Goal: Task Accomplishment & Management: Complete application form

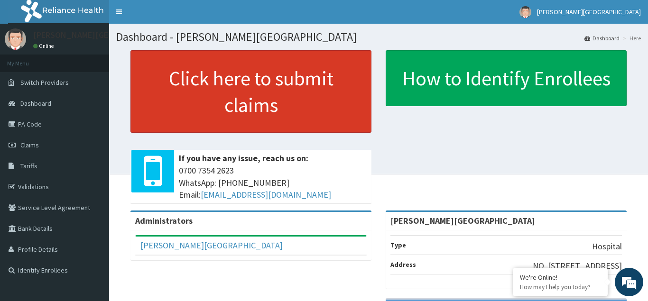
click at [225, 107] on link "Click here to submit claims" at bounding box center [251, 91] width 241 height 83
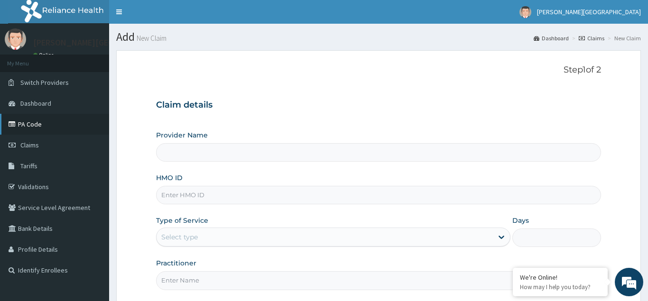
type input "[PERSON_NAME][GEOGRAPHIC_DATA]"
click at [35, 125] on link "PA Code" at bounding box center [54, 124] width 109 height 21
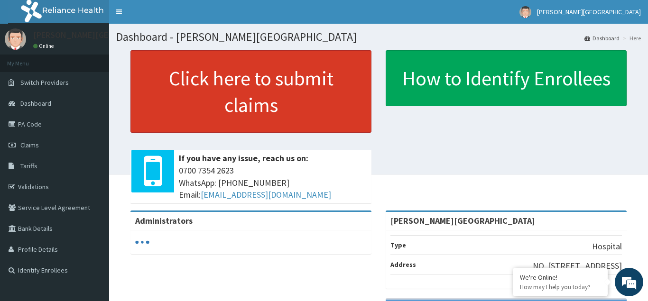
click at [223, 115] on link "Click here to submit claims" at bounding box center [251, 91] width 241 height 83
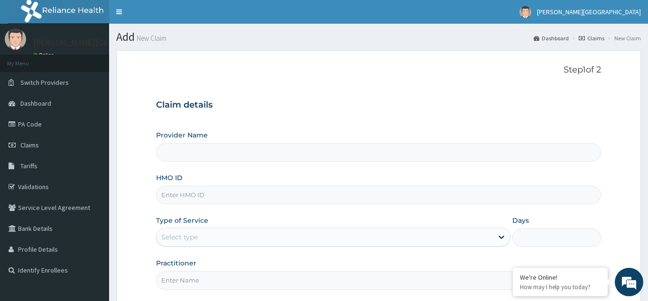
type input "[PERSON_NAME][GEOGRAPHIC_DATA]"
click at [167, 194] on input "HMO ID" at bounding box center [378, 195] width 445 height 19
type input "SBD/10013/A"
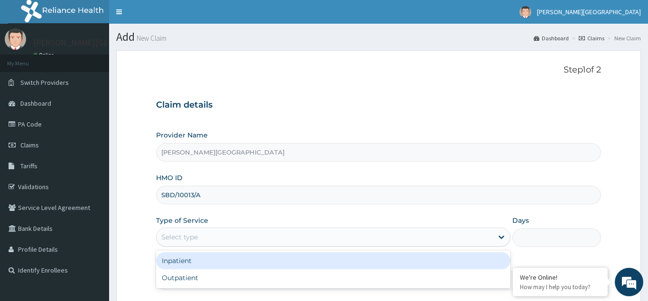
click at [190, 236] on div "Select type" at bounding box center [179, 237] width 37 height 9
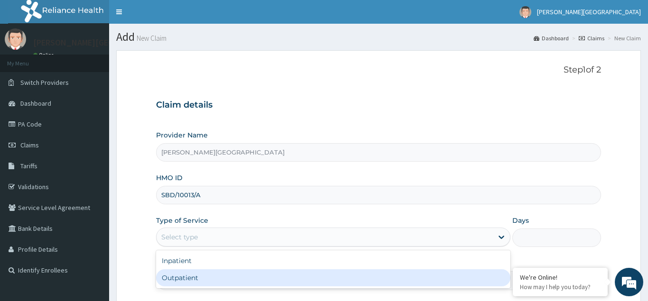
click at [189, 275] on div "Outpatient" at bounding box center [333, 278] width 355 height 17
type input "1"
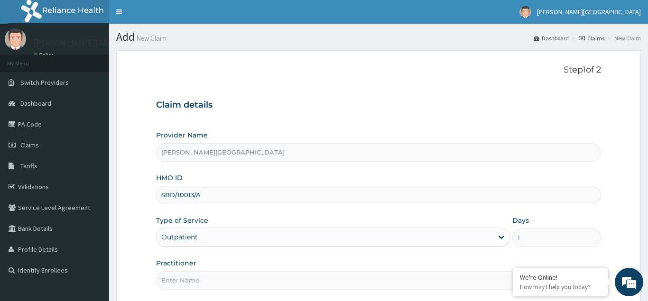
scroll to position [90, 0]
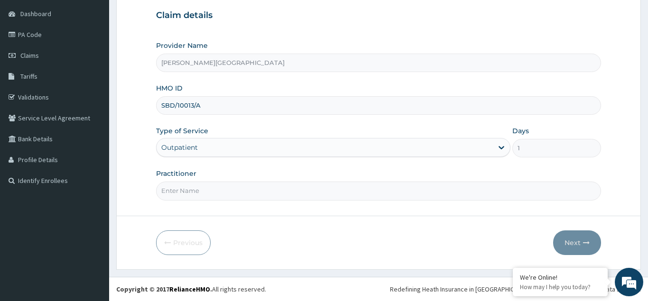
click at [171, 196] on input "Practitioner" at bounding box center [378, 191] width 445 height 19
type input "DR OWOLABI"
click at [578, 244] on button "Next" at bounding box center [577, 243] width 48 height 25
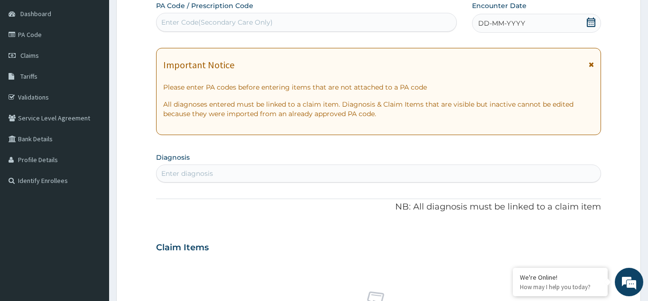
click at [168, 19] on div "Enter Code(Secondary Care Only)" at bounding box center [217, 22] width 112 height 9
type input "PA/1B98F9"
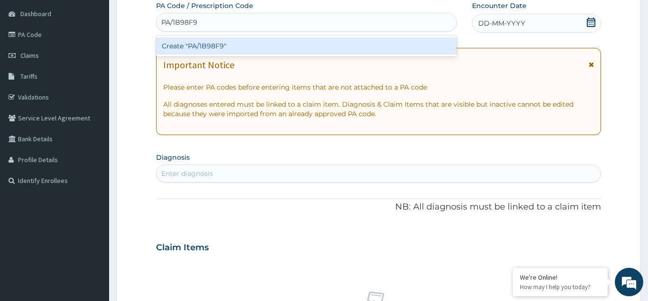
click at [194, 44] on div "Create "PA/1B98F9"" at bounding box center [306, 45] width 301 height 17
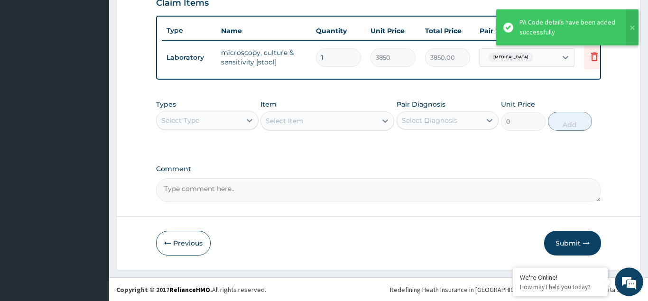
scroll to position [338, 0]
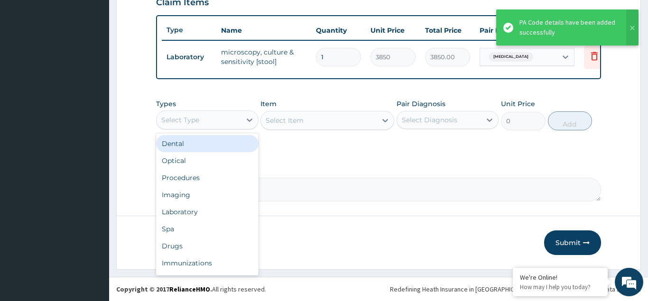
click at [195, 119] on div "Select Type" at bounding box center [180, 119] width 38 height 9
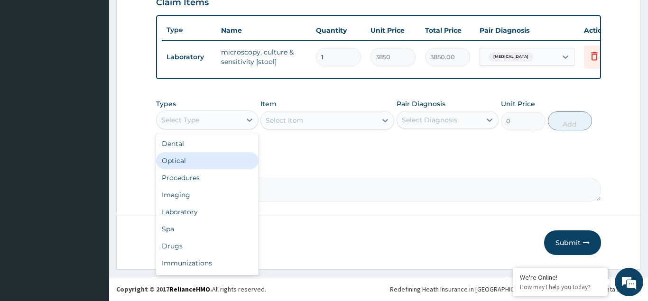
click at [191, 169] on div "Optical" at bounding box center [207, 160] width 103 height 17
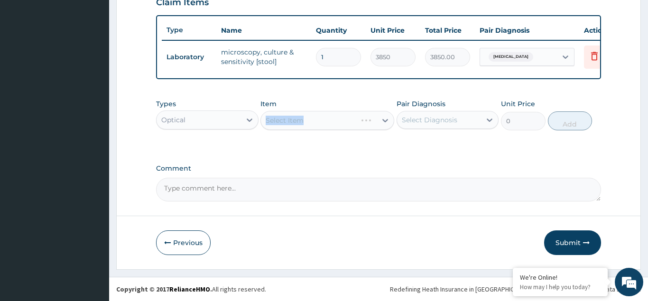
click at [289, 118] on div "Select Item" at bounding box center [328, 120] width 134 height 19
click at [288, 118] on div "Select Item" at bounding box center [328, 120] width 134 height 19
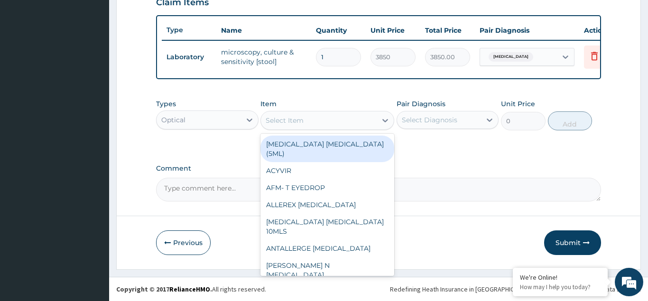
click at [288, 121] on div "Select Item" at bounding box center [285, 120] width 38 height 9
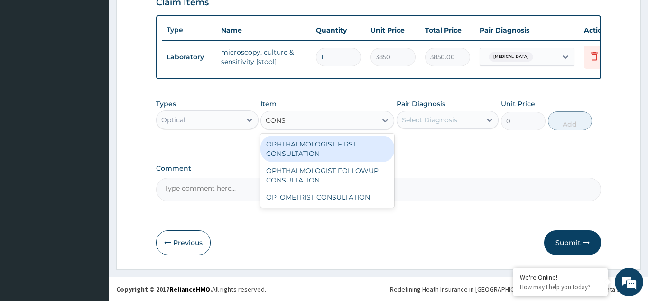
type input "CONS"
click at [194, 114] on div "Optical" at bounding box center [199, 119] width 84 height 15
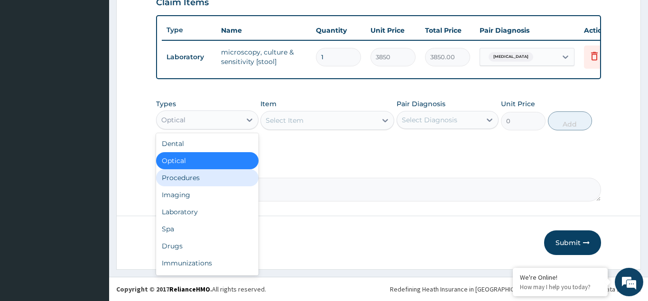
click at [192, 178] on div "Procedures" at bounding box center [207, 177] width 103 height 17
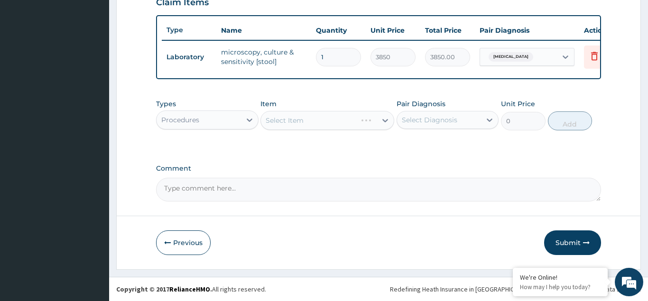
click at [277, 122] on div "Select Item" at bounding box center [328, 120] width 134 height 19
click at [279, 121] on div "Select Item" at bounding box center [328, 120] width 134 height 19
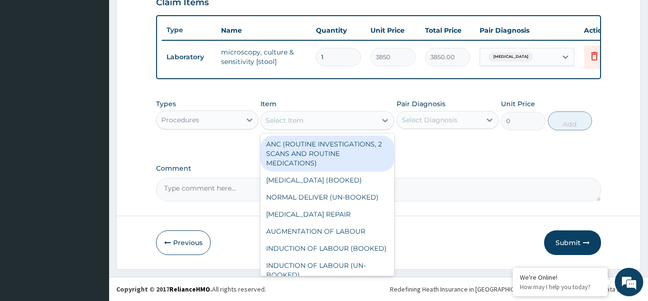
click at [279, 121] on div "Select Item" at bounding box center [285, 120] width 38 height 9
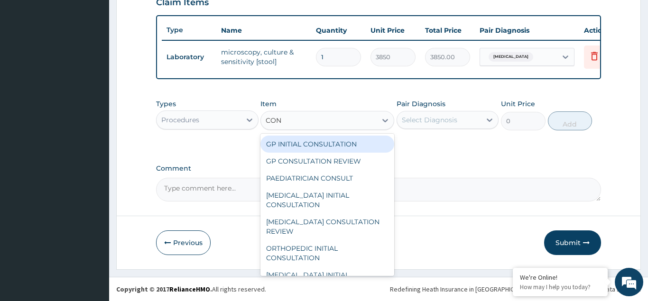
type input "CONS"
click at [301, 147] on div "GP INITIAL CONSULTATION" at bounding box center [328, 144] width 134 height 17
type input "3000"
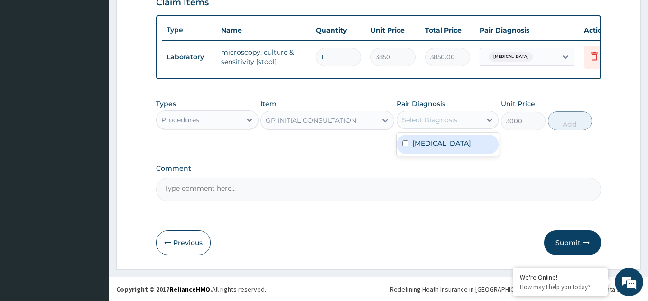
click at [428, 117] on div "Select Diagnosis" at bounding box center [430, 119] width 56 height 9
click at [405, 142] on input "checkbox" at bounding box center [405, 143] width 6 height 6
checkbox input "true"
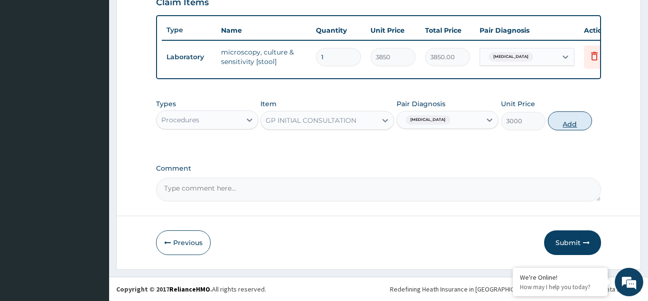
click at [563, 121] on button "Add" at bounding box center [570, 121] width 45 height 19
type input "0"
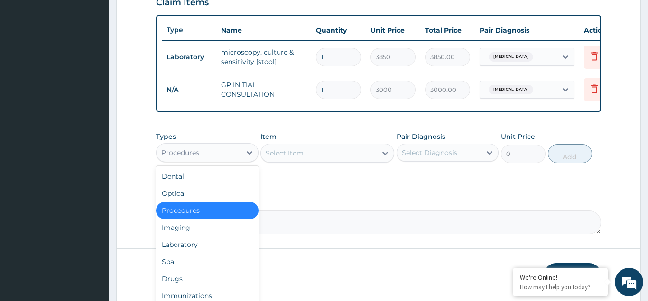
click at [196, 154] on div "Procedures" at bounding box center [180, 152] width 38 height 9
click at [194, 244] on div "Laboratory" at bounding box center [207, 244] width 103 height 17
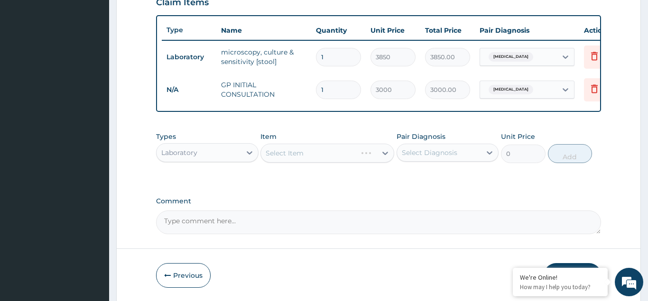
click at [284, 151] on div "Select Item" at bounding box center [328, 153] width 134 height 19
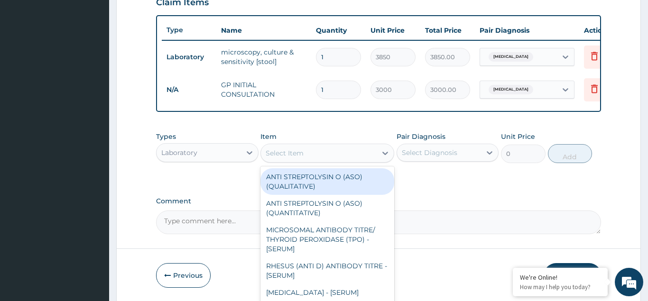
click at [288, 151] on div "Select Item" at bounding box center [285, 153] width 38 height 9
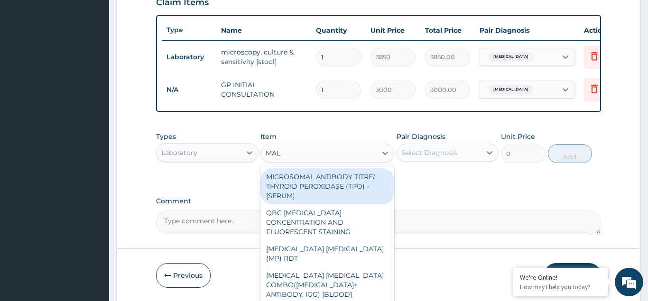
type input "MALA"
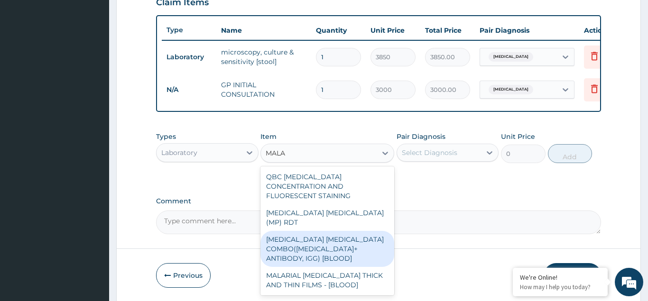
click at [304, 231] on div "MALARIA PARASITE COMBO(BLOOD FILM+ ANTIBODY, IGG) [BLOOD]" at bounding box center [328, 249] width 134 height 36
type input "2200"
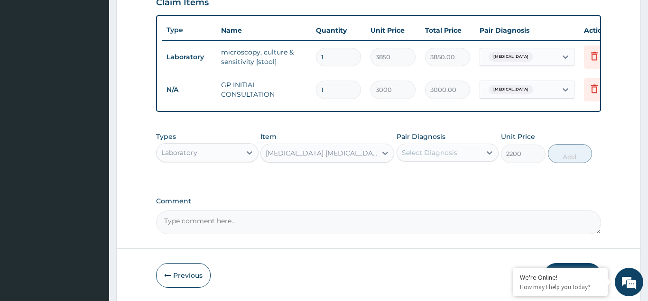
click at [425, 147] on div "Select Diagnosis" at bounding box center [439, 152] width 84 height 15
click at [409, 178] on input "checkbox" at bounding box center [405, 176] width 6 height 6
checkbox input "true"
click at [572, 150] on button "Add" at bounding box center [570, 153] width 45 height 19
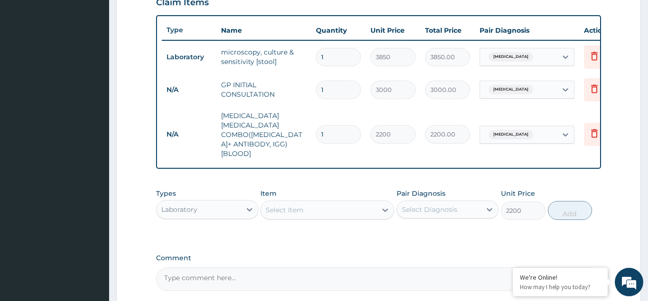
type input "0"
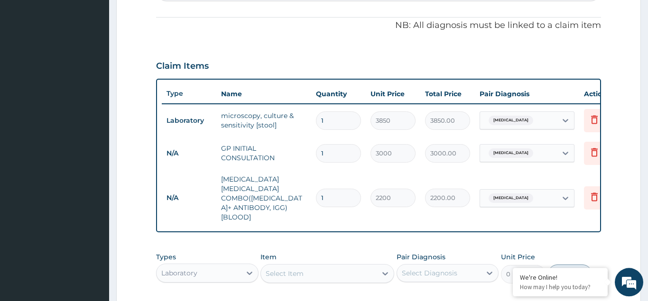
scroll to position [241, 0]
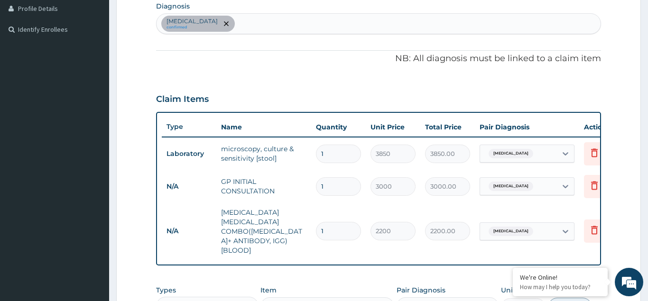
click at [233, 23] on div "Typhoid fever confirmed" at bounding box center [379, 24] width 444 height 20
type input "M"
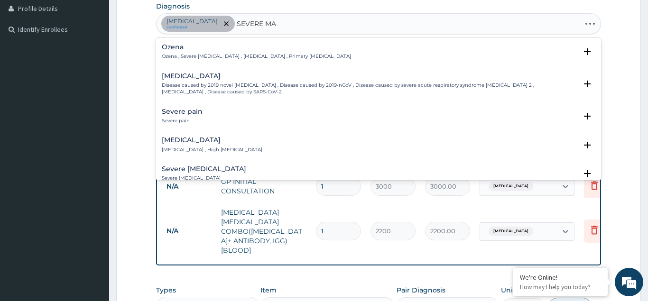
type input "SEVERE MAL"
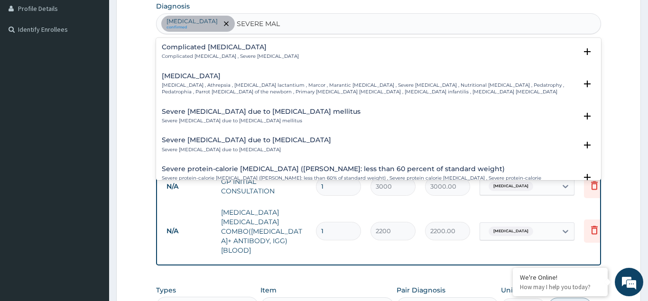
click at [190, 54] on p "Complicated malaria , Severe malaria" at bounding box center [230, 56] width 137 height 7
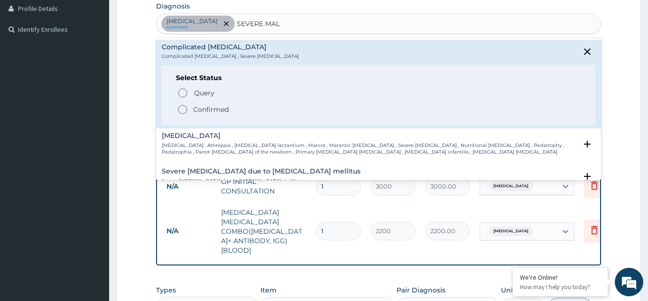
click at [187, 103] on div "Query Query covers suspected (?), Keep in view (kiv), Ruled out (r/o) Confirmed" at bounding box center [378, 100] width 405 height 29
click at [184, 111] on icon "status option filled" at bounding box center [182, 109] width 11 height 11
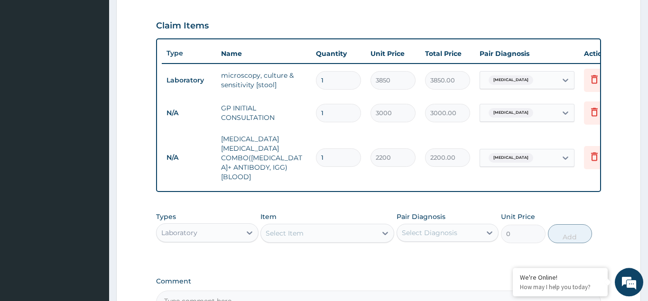
scroll to position [312, 0]
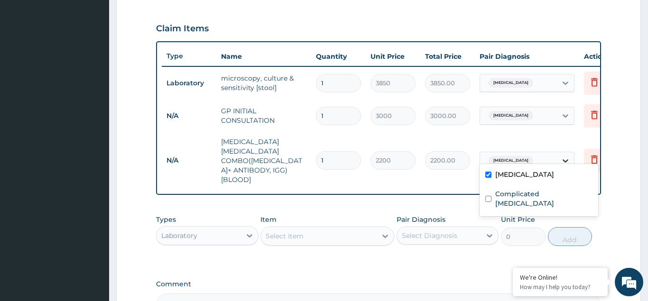
click at [565, 159] on icon at bounding box center [566, 160] width 6 height 3
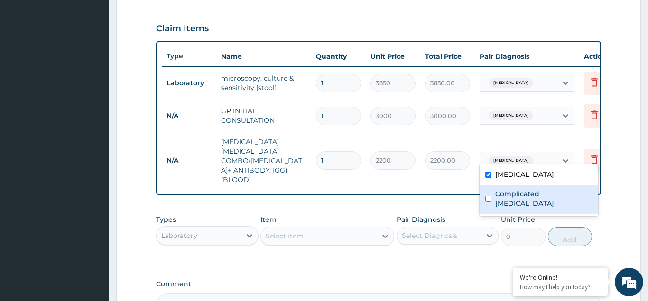
click at [489, 196] on input "checkbox" at bounding box center [489, 199] width 6 height 6
checkbox input "true"
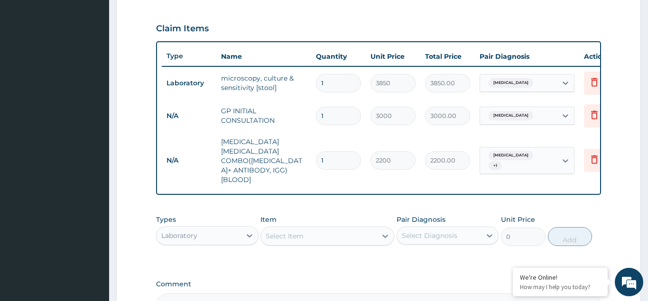
click at [342, 215] on div "Item Select Item" at bounding box center [328, 230] width 134 height 31
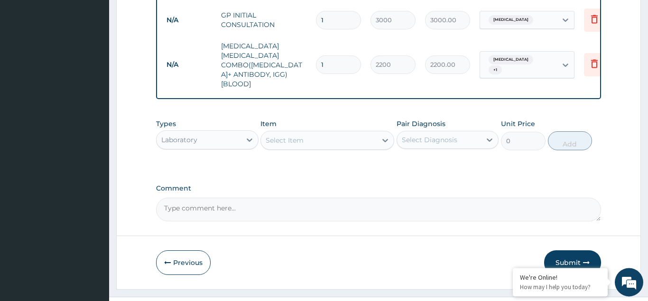
scroll to position [409, 0]
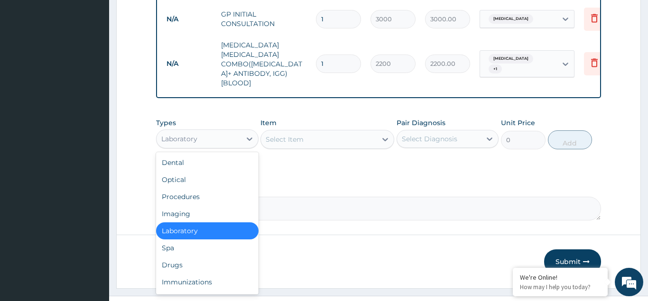
click at [204, 131] on div "Laboratory" at bounding box center [199, 138] width 84 height 15
click at [180, 257] on div "Drugs" at bounding box center [207, 265] width 103 height 17
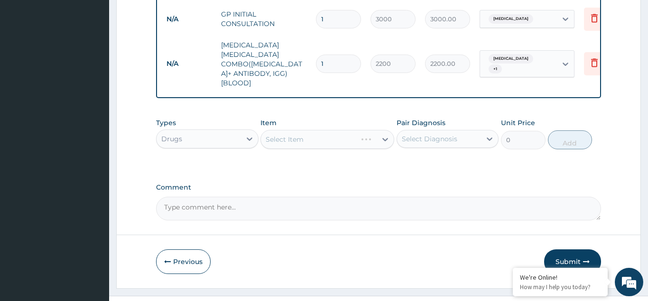
click at [280, 130] on div "Select Item" at bounding box center [328, 139] width 134 height 19
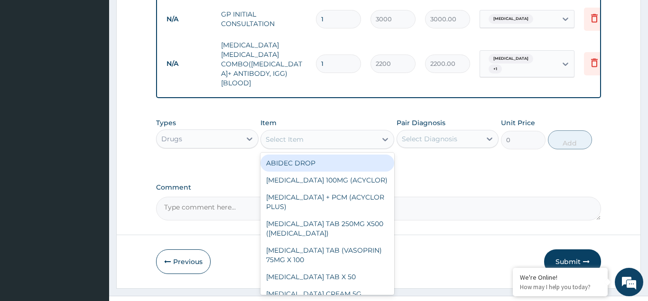
click at [280, 135] on div "Select Item" at bounding box center [285, 139] width 38 height 9
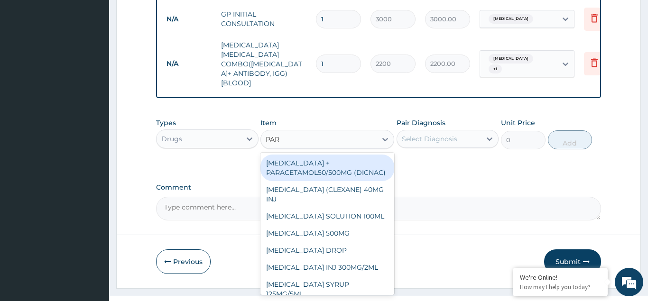
type input "PARA"
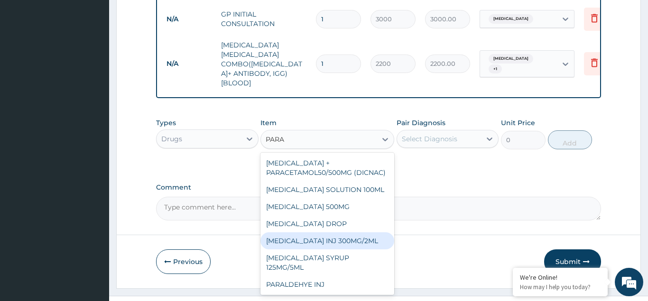
click at [343, 233] on div "PARACETAMOL INJ 300MG/2ML" at bounding box center [328, 241] width 134 height 17
type input "200"
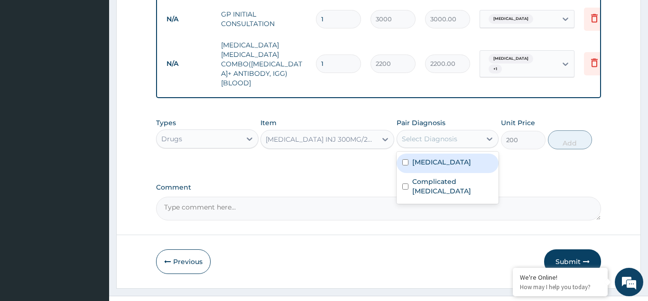
click at [406, 134] on div "Select Diagnosis" at bounding box center [430, 138] width 56 height 9
click at [406, 154] on div "Typhoid fever" at bounding box center [448, 163] width 103 height 19
checkbox input "true"
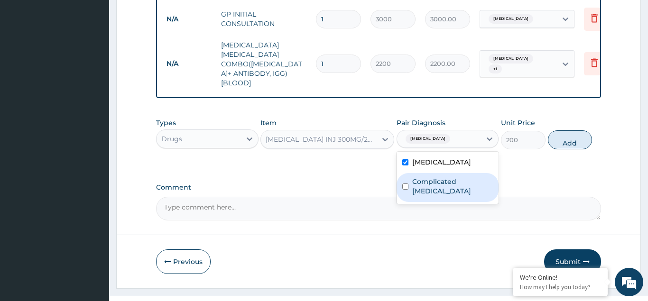
click at [407, 184] on input "checkbox" at bounding box center [405, 187] width 6 height 6
checkbox input "true"
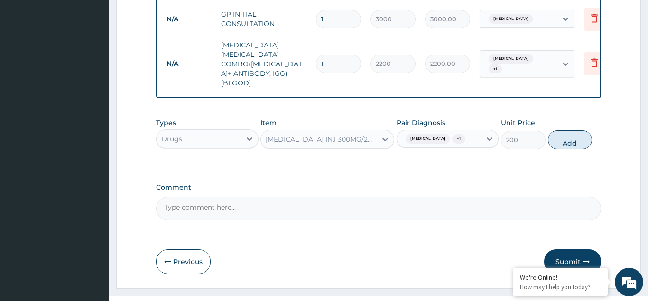
click at [579, 131] on button "Add" at bounding box center [570, 140] width 45 height 19
type input "0"
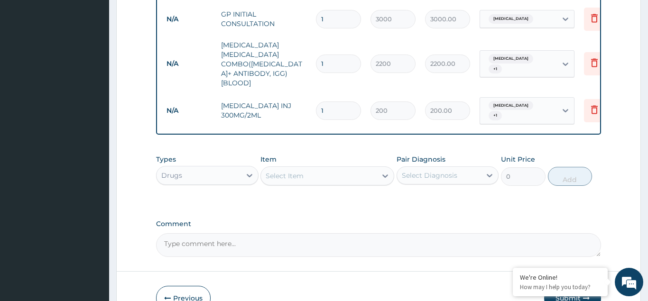
type input "0.00"
type input "4"
type input "800.00"
type input "4"
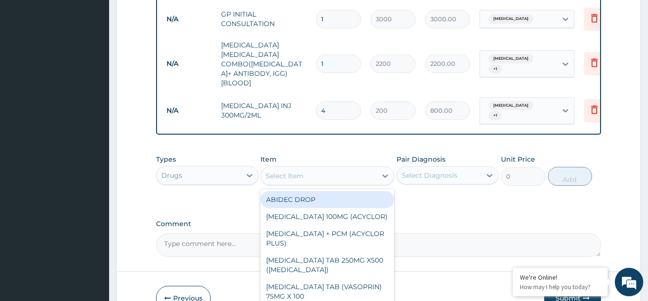
click at [290, 171] on div "Select Item" at bounding box center [285, 175] width 38 height 9
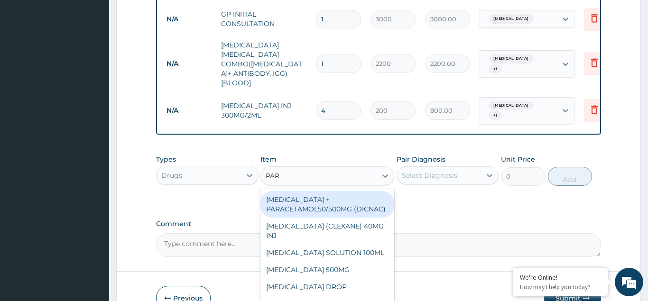
type input "PARA"
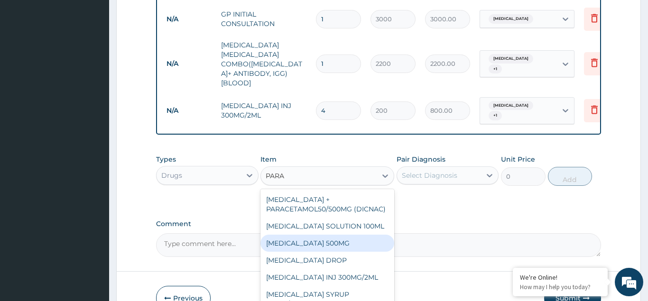
click at [343, 235] on div "PARACETAMOL 500MG" at bounding box center [328, 243] width 134 height 17
type input "20"
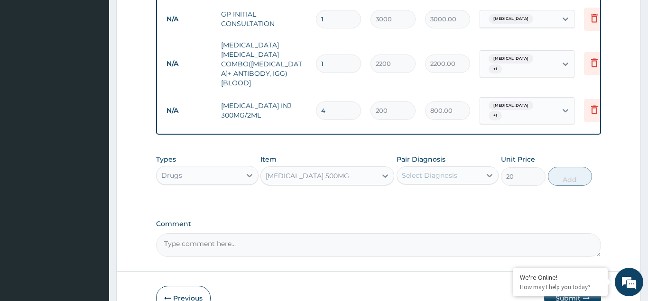
click at [422, 171] on div "Select Diagnosis" at bounding box center [430, 175] width 56 height 9
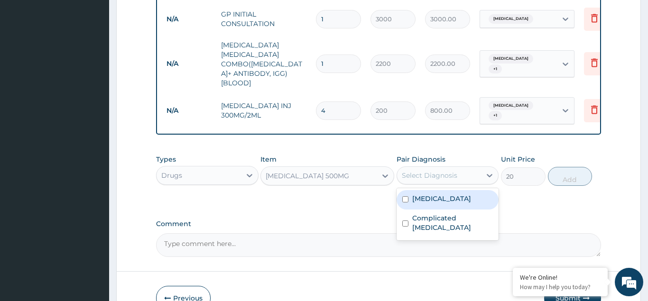
drag, startPoint x: 400, startPoint y: 174, endPoint x: 407, endPoint y: 178, distance: 8.2
click at [402, 190] on div "Typhoid fever" at bounding box center [448, 199] width 103 height 19
checkbox input "true"
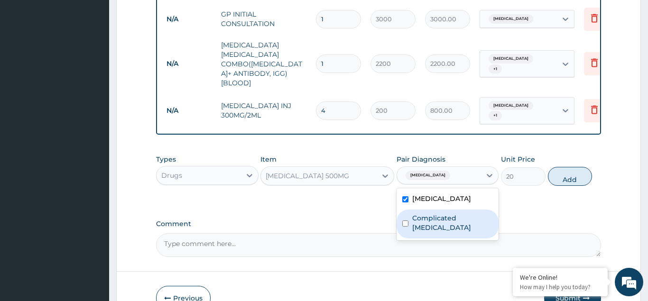
click at [409, 221] on input "checkbox" at bounding box center [405, 224] width 6 height 6
checkbox input "true"
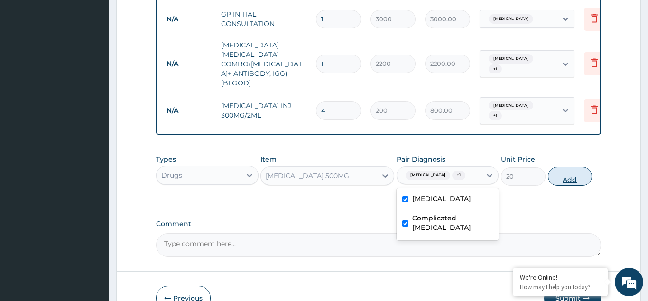
click at [577, 167] on button "Add" at bounding box center [570, 176] width 45 height 19
type input "0"
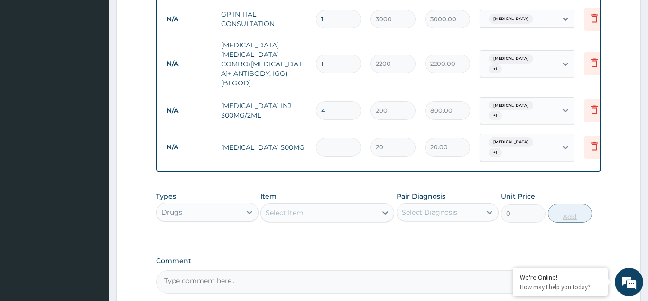
type input "0.00"
type input "3"
type input "60.00"
type input "30"
type input "600.00"
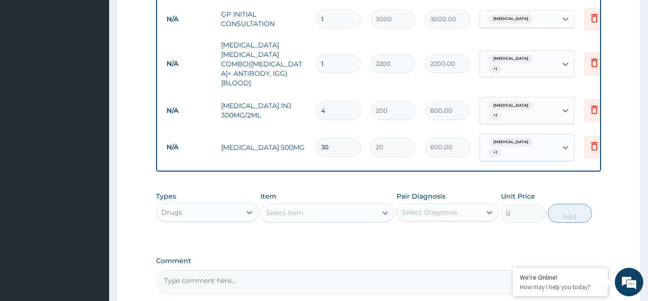
type input "30"
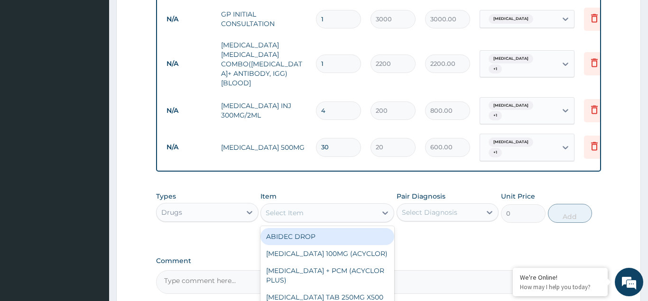
click at [281, 208] on div "Select Item" at bounding box center [285, 212] width 38 height 9
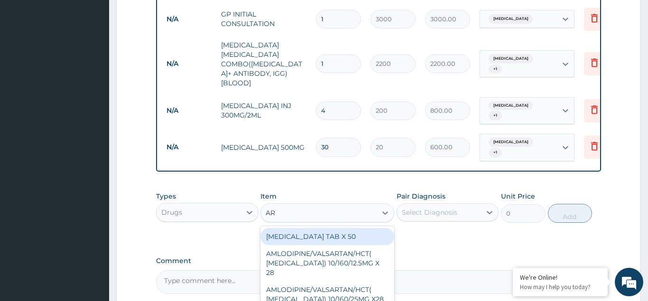
type input "ART"
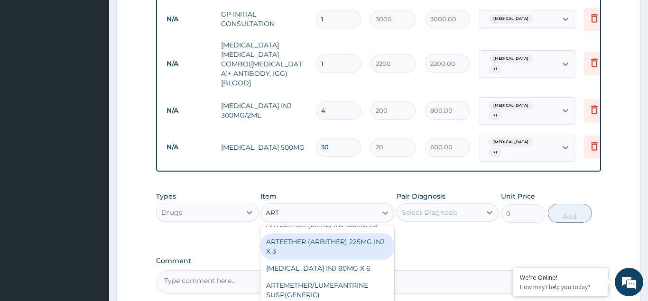
scroll to position [154, 0]
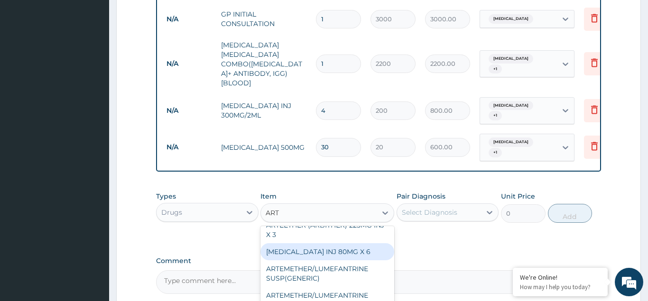
click at [328, 243] on div "ARTEMETHER INJ 80MG X 6" at bounding box center [328, 251] width 134 height 17
type input "800"
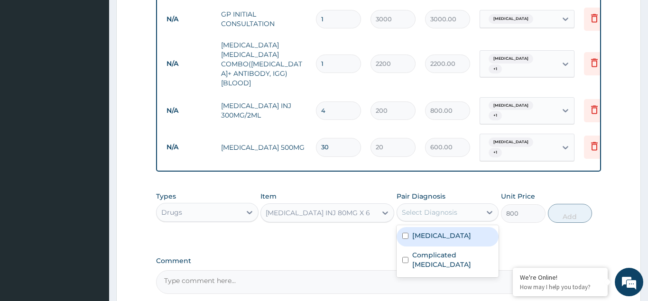
click at [415, 208] on div "Select Diagnosis" at bounding box center [430, 212] width 56 height 9
drag, startPoint x: 404, startPoint y: 206, endPoint x: 405, endPoint y: 215, distance: 8.6
click at [404, 233] on input "checkbox" at bounding box center [405, 236] width 6 height 6
checkbox input "true"
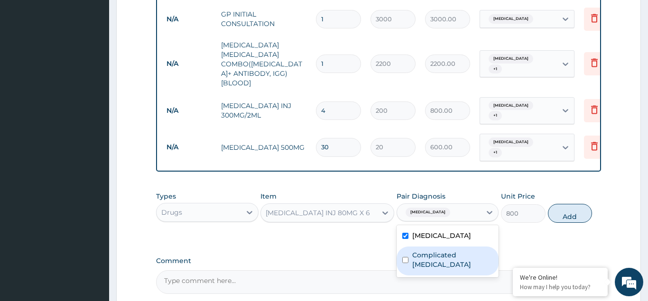
click at [406, 257] on input "checkbox" at bounding box center [405, 260] width 6 height 6
checkbox input "true"
click at [558, 204] on button "Add" at bounding box center [570, 213] width 45 height 19
type input "0"
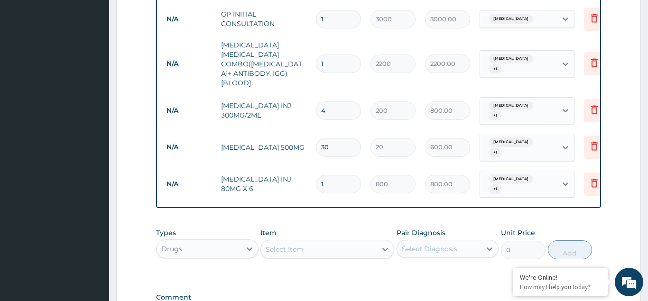
type input "0.00"
type input "6"
type input "4800.00"
type input "6"
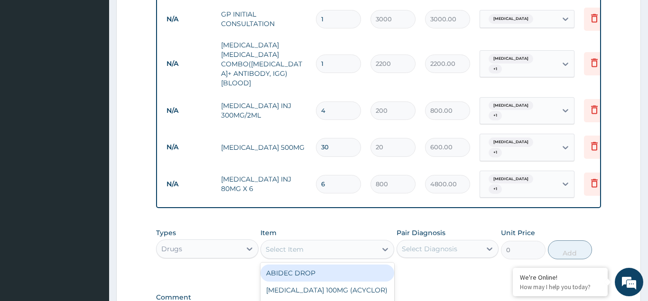
click at [291, 245] on div "Select Item" at bounding box center [285, 249] width 38 height 9
type input "ART"
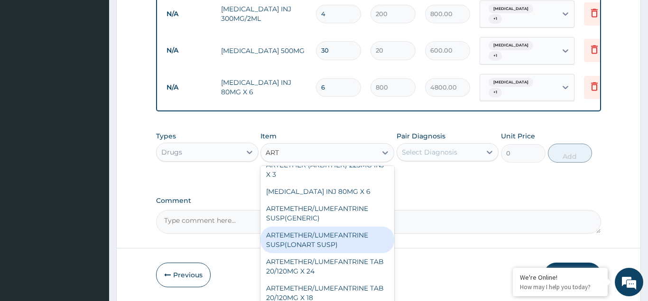
scroll to position [205, 0]
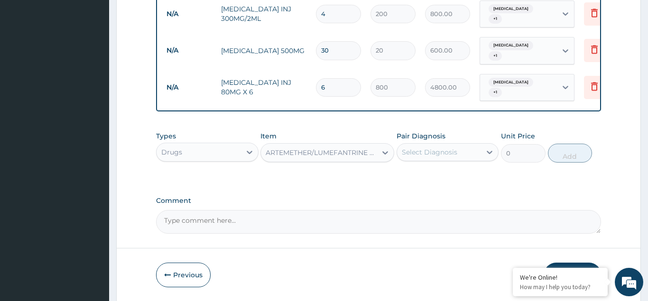
type input "800"
click at [417, 148] on div "Select Diagnosis" at bounding box center [430, 152] width 56 height 9
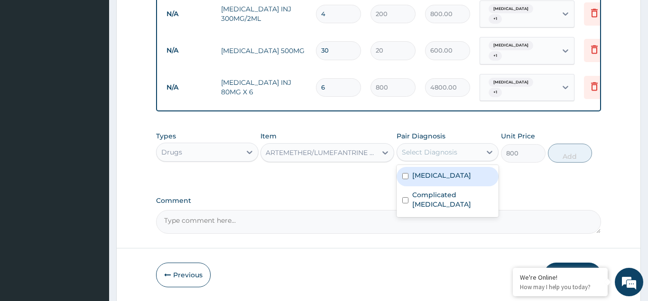
drag, startPoint x: 403, startPoint y: 142, endPoint x: 407, endPoint y: 154, distance: 12.0
click at [403, 167] on div "Typhoid fever" at bounding box center [448, 176] width 103 height 19
checkbox input "true"
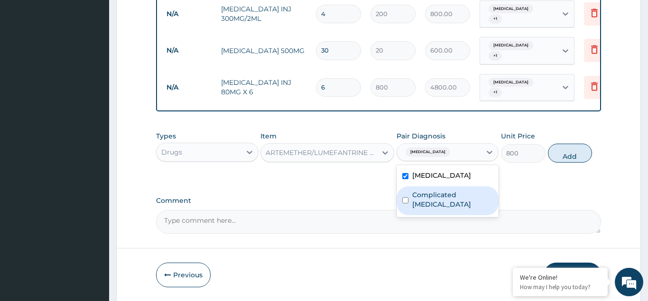
click at [409, 197] on input "checkbox" at bounding box center [405, 200] width 6 height 6
checkbox input "true"
click at [575, 144] on button "Add" at bounding box center [570, 153] width 45 height 19
type input "0"
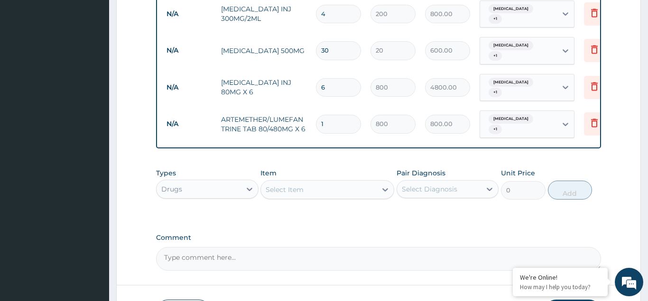
type input "0.00"
type input "6"
type input "4800.00"
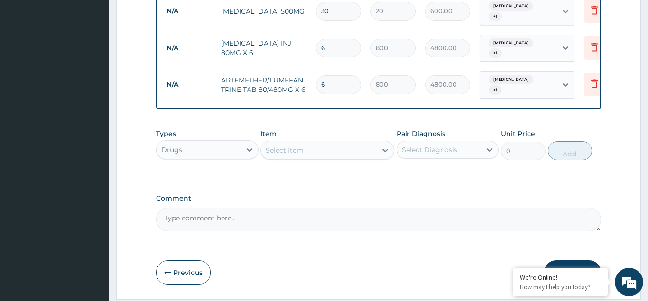
type input "6"
click at [564, 261] on button "Submit" at bounding box center [572, 273] width 57 height 25
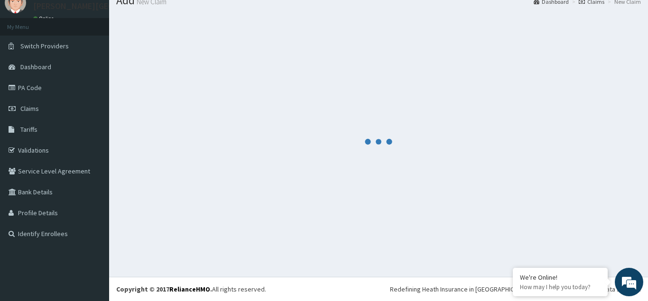
scroll to position [37, 0]
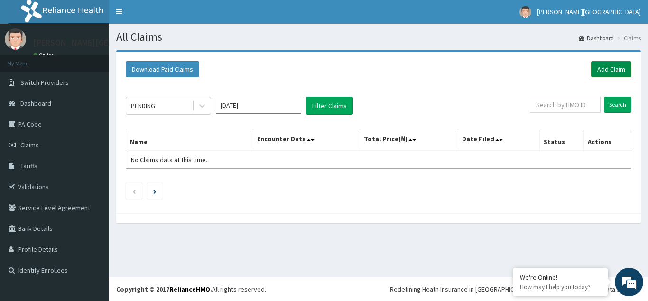
click at [599, 70] on link "Add Claim" at bounding box center [611, 69] width 40 height 16
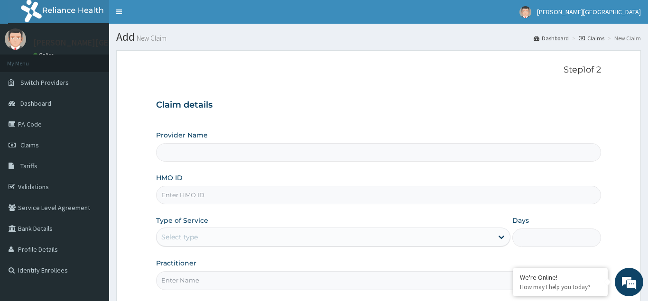
type input "[PERSON_NAME][GEOGRAPHIC_DATA]"
type input "QAO/10153/A"
click at [171, 236] on div "Select type" at bounding box center [179, 237] width 37 height 9
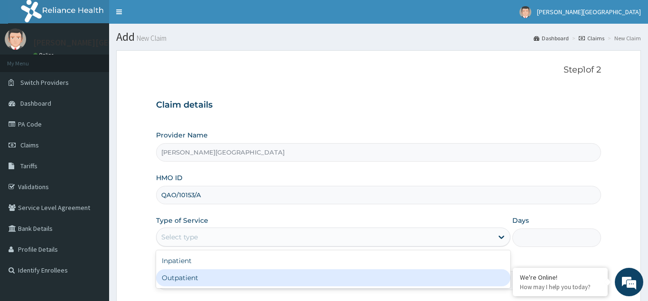
click at [177, 278] on div "Outpatient" at bounding box center [333, 278] width 355 height 17
type input "1"
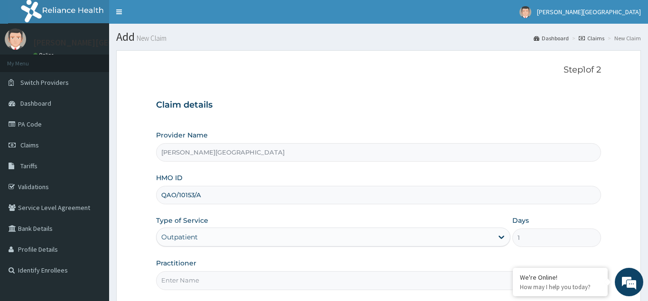
scroll to position [90, 0]
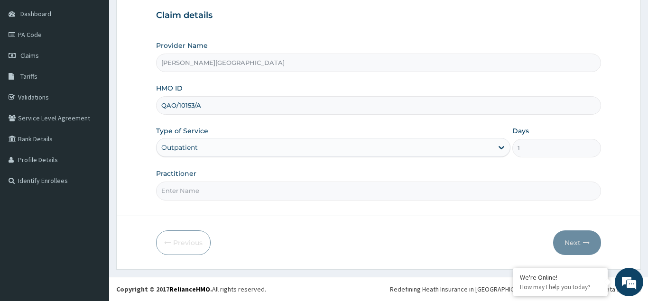
click at [164, 193] on input "Practitioner" at bounding box center [378, 191] width 445 height 19
type input "DR OWOLABI"
click at [573, 234] on button "Next" at bounding box center [577, 243] width 48 height 25
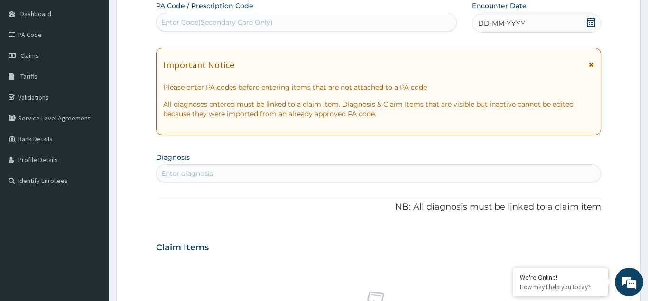
click at [189, 24] on div "Enter Code(Secondary Care Only)" at bounding box center [217, 22] width 112 height 9
type input "PA/F2COBO"
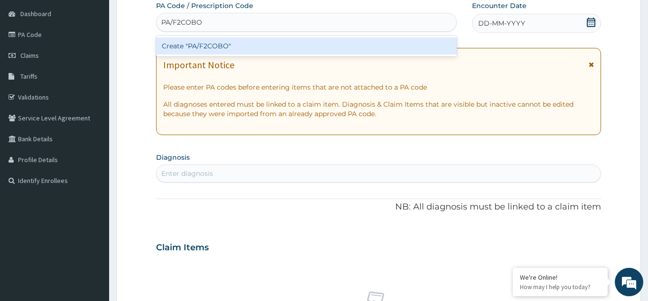
click at [219, 44] on div "Create "PA/F2COBO"" at bounding box center [306, 45] width 301 height 17
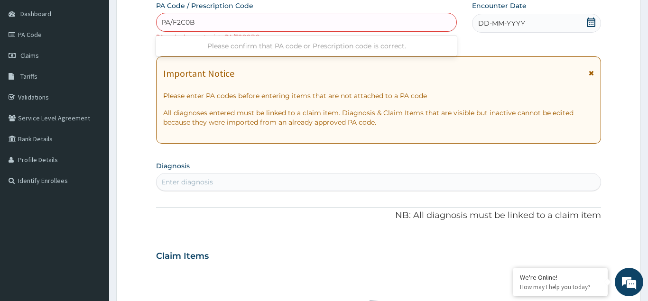
type input "PA/F2C0B0"
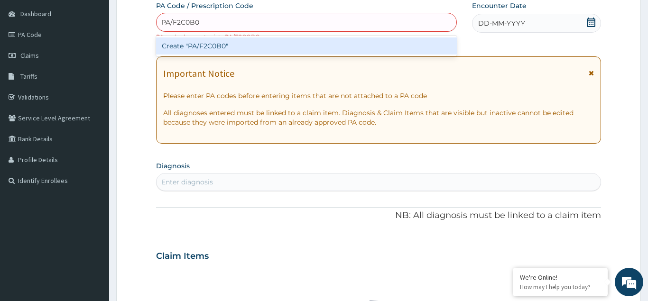
click at [195, 47] on div "Create "PA/F2C0B0"" at bounding box center [306, 45] width 301 height 17
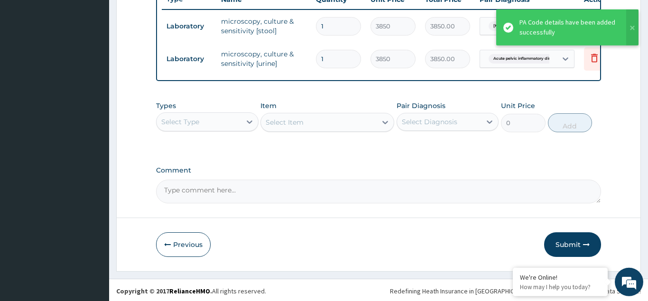
scroll to position [371, 0]
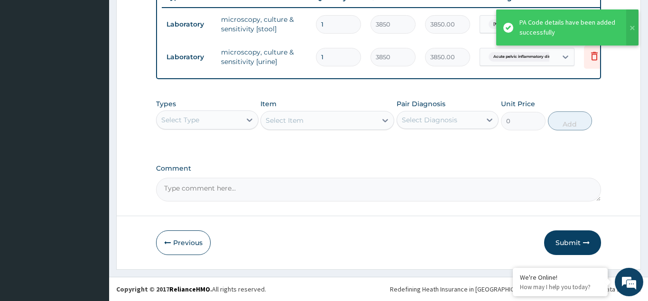
click at [203, 120] on div "Select Type" at bounding box center [199, 119] width 84 height 15
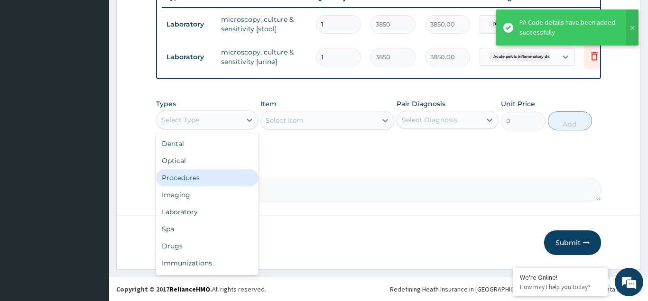
click at [185, 176] on div "Procedures" at bounding box center [207, 177] width 103 height 17
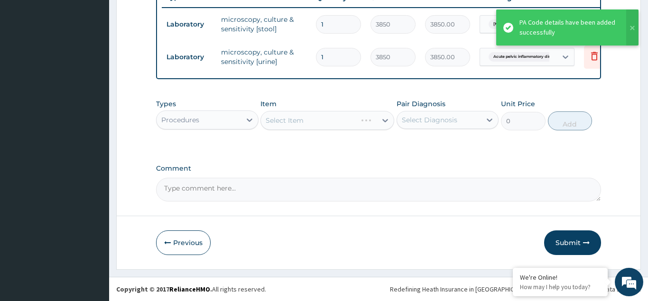
click at [286, 121] on div "Select Item" at bounding box center [328, 120] width 134 height 19
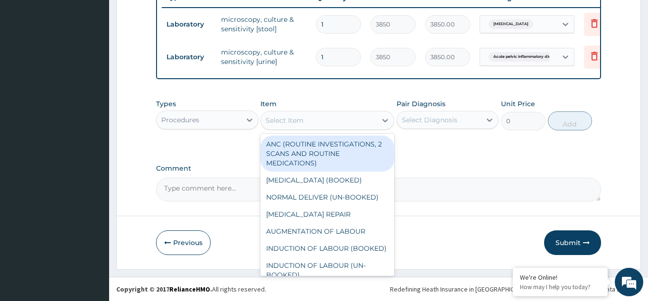
click at [292, 119] on div "Select Item" at bounding box center [285, 120] width 38 height 9
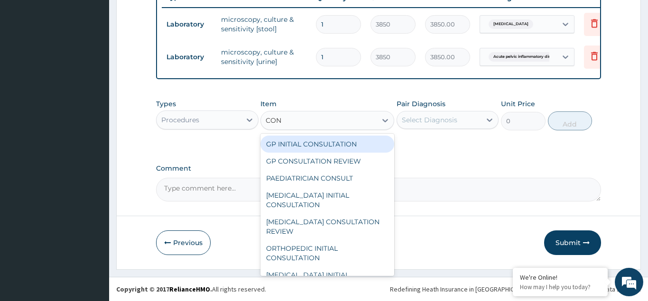
type input "CONS"
drag, startPoint x: 314, startPoint y: 140, endPoint x: 329, endPoint y: 140, distance: 15.2
click at [315, 140] on div "GP INITIAL CONSULTATION" at bounding box center [328, 144] width 134 height 17
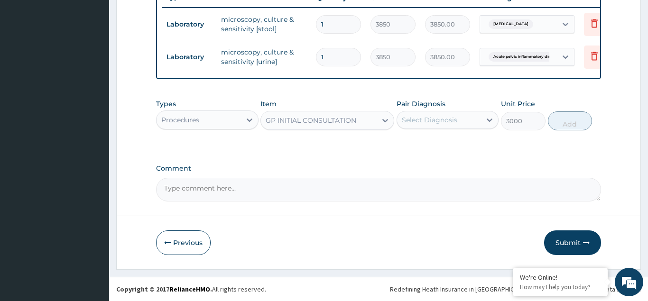
type input "3000"
click at [420, 119] on div "Select Diagnosis" at bounding box center [430, 119] width 56 height 9
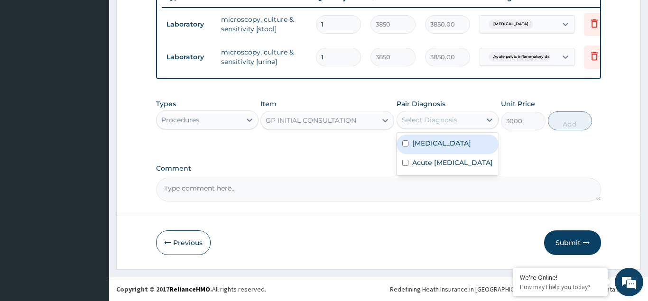
drag, startPoint x: 406, startPoint y: 140, endPoint x: 404, endPoint y: 169, distance: 28.5
click at [406, 143] on input "checkbox" at bounding box center [405, 143] width 6 height 6
checkbox input "true"
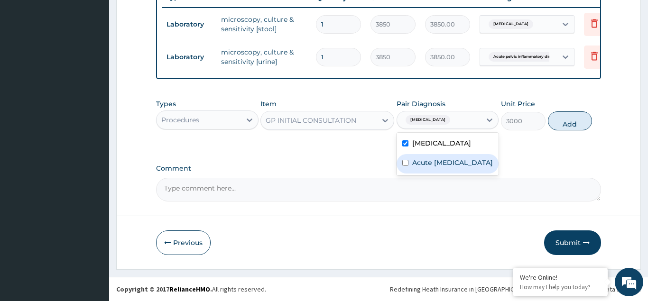
click at [404, 166] on input "checkbox" at bounding box center [405, 163] width 6 height 6
checkbox input "true"
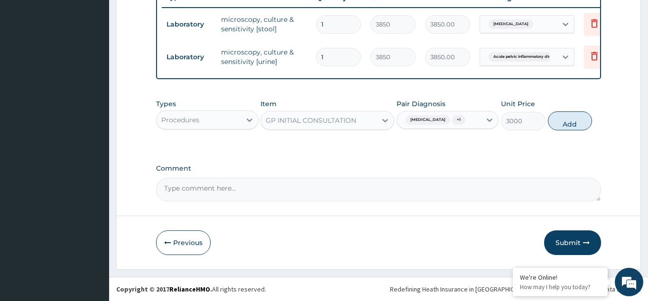
click at [577, 127] on button "Add" at bounding box center [570, 121] width 45 height 19
type input "0"
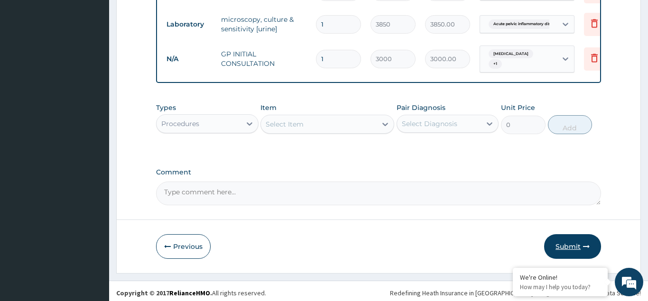
click at [577, 242] on button "Submit" at bounding box center [572, 246] width 57 height 25
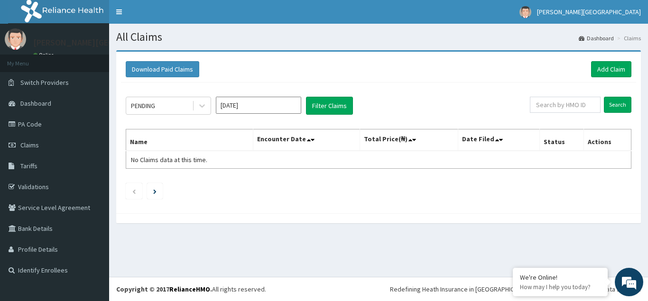
click at [577, 242] on div "All Claims Dashboard Claims Download Paid Claims Add Claim × Note you can only …" at bounding box center [378, 150] width 539 height 253
click at [32, 145] on span "Claims" at bounding box center [29, 145] width 19 height 9
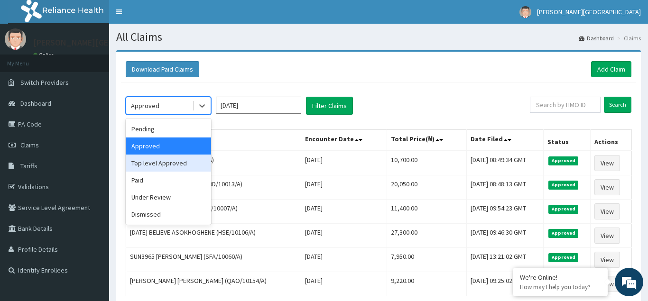
click at [156, 165] on div "Top level Approved" at bounding box center [168, 163] width 85 height 17
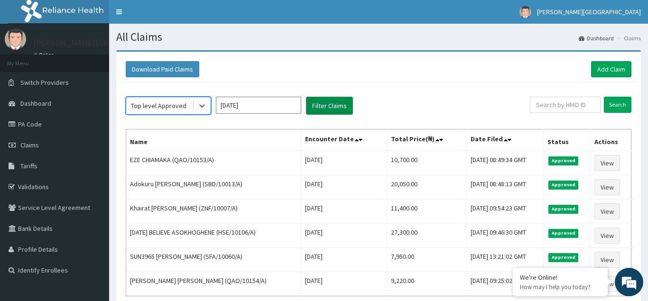
click at [330, 104] on button "Filter Claims" at bounding box center [329, 106] width 47 height 18
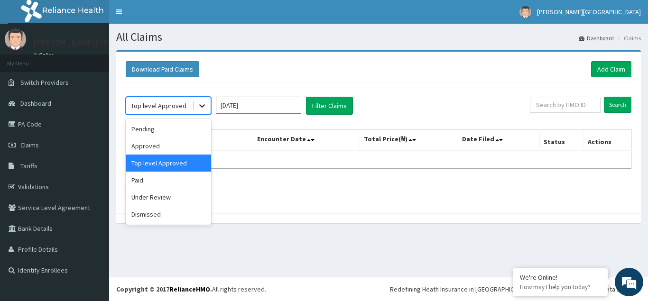
click at [204, 103] on icon at bounding box center [201, 105] width 9 height 9
click at [162, 200] on div "Under Review" at bounding box center [168, 197] width 85 height 17
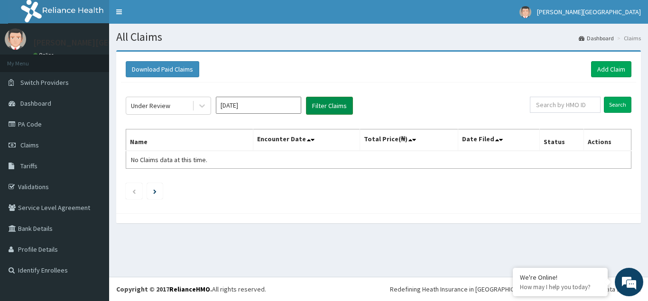
click at [322, 100] on button "Filter Claims" at bounding box center [329, 106] width 47 height 18
